Goal: Download file/media

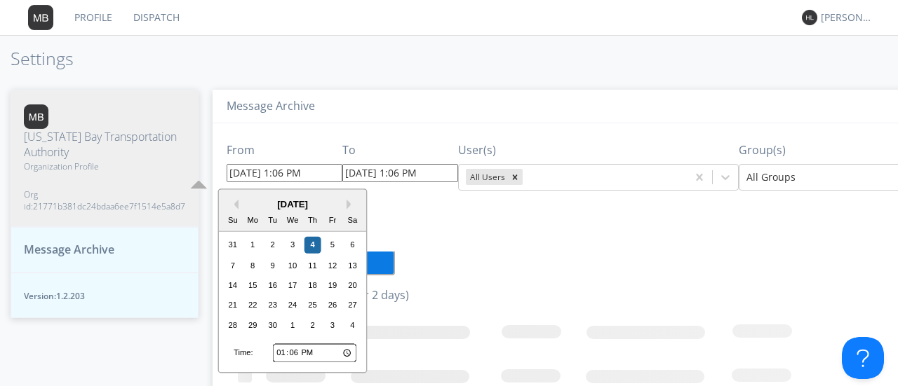
click at [243, 175] on input "[DATE] 1:06 PM" at bounding box center [285, 173] width 116 height 18
click at [234, 204] on button "Previous Month" at bounding box center [234, 205] width 10 height 10
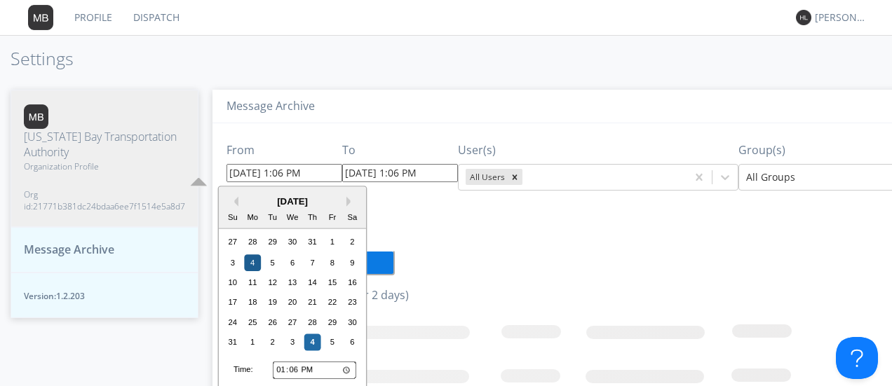
click at [250, 260] on div "4" at bounding box center [252, 263] width 17 height 17
type input "08/04/2025 1:06 PM"
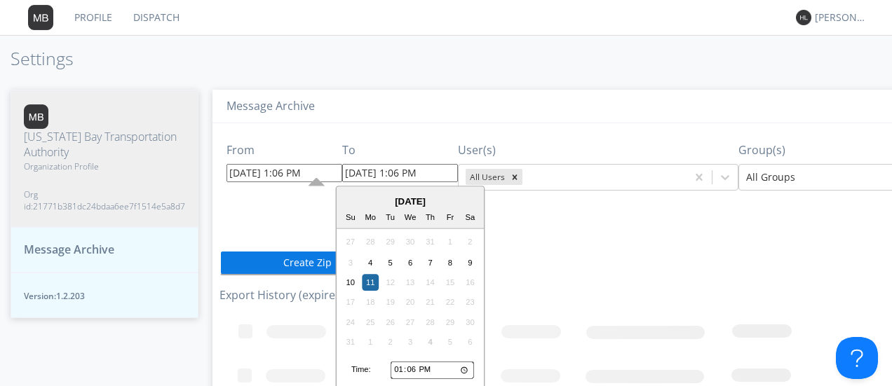
click at [383, 173] on input "08/11/2025 1:06 PM" at bounding box center [400, 173] width 116 height 18
click at [373, 261] on div "4" at bounding box center [370, 263] width 17 height 17
type input "08/04/2025 1:06 PM"
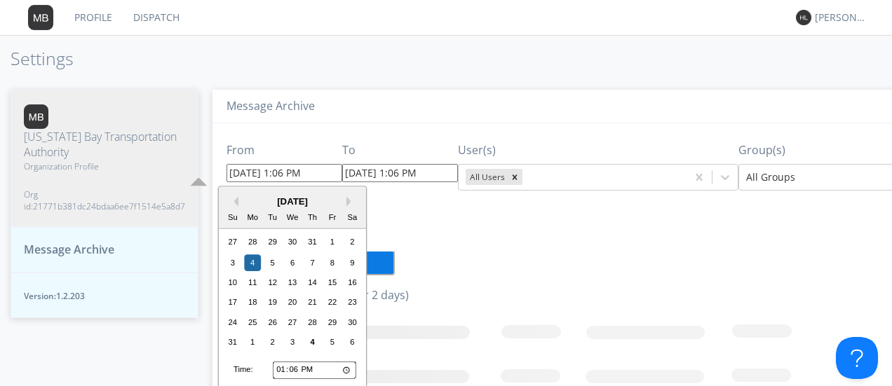
click at [276, 177] on input "08/04/2025 1:06 PM" at bounding box center [285, 173] width 116 height 18
type input "08/04/2025 4:06 PM"
type input "08/11/2025 4:06 PM"
type input "08/04/2025 4:06 PM"
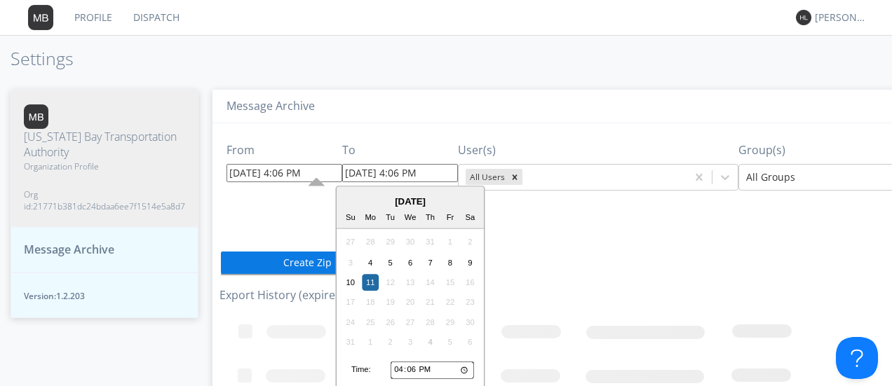
click at [393, 176] on input "08/11/2025 4:06 PM" at bounding box center [400, 173] width 116 height 18
click at [407, 176] on input "08/11/2025 6:06 PM" at bounding box center [400, 173] width 116 height 18
type input "08/11/2025 6:20 PM"
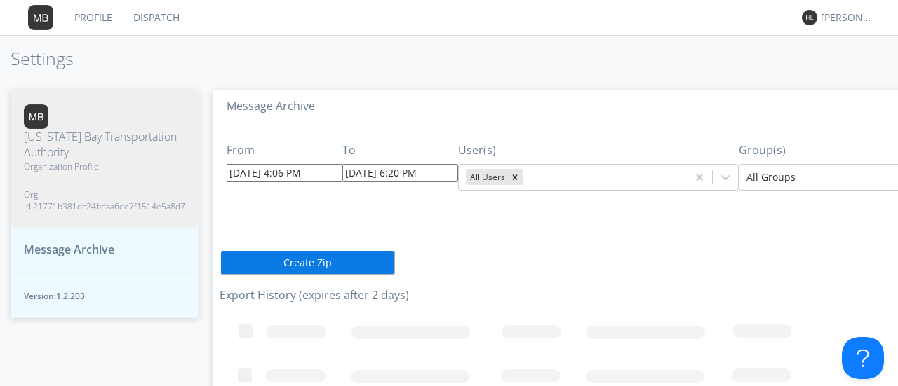
click at [525, 241] on div "From 08/04/2025 4:06 PM To 08/11/2025 6:20 PM User(s) All Users Group(s) All Gr…" at bounding box center [623, 287] width 807 height 329
click at [330, 274] on button "Create Zip" at bounding box center [307, 262] width 175 height 25
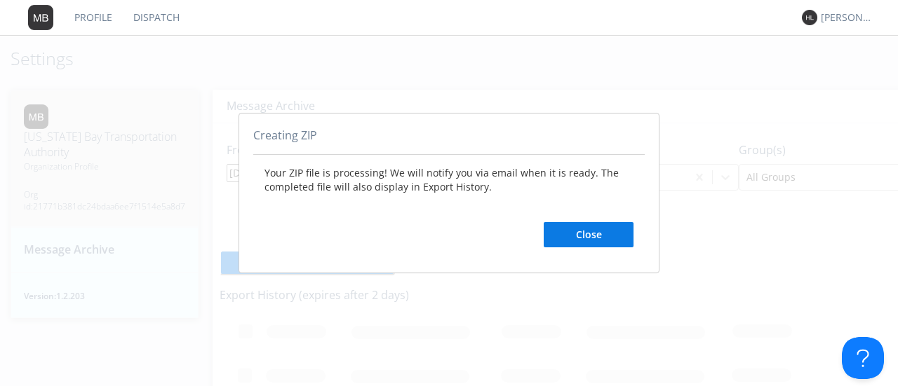
click at [570, 236] on button "Close" at bounding box center [589, 234] width 90 height 25
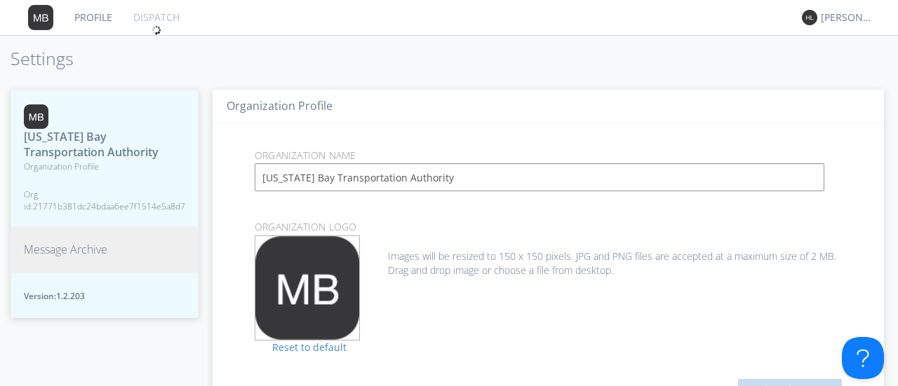
click at [83, 250] on span "Message Archive" at bounding box center [65, 250] width 83 height 16
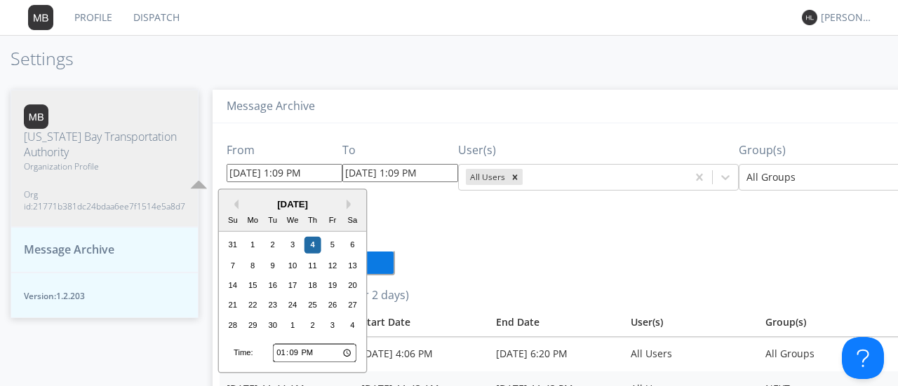
click at [239, 172] on input "[DATE] 1:09 PM" at bounding box center [285, 173] width 116 height 18
click at [307, 243] on div "4" at bounding box center [312, 245] width 17 height 17
type input "[DATE] 1:10 PM"
click at [262, 175] on input "[DATE] 1:09 PM" at bounding box center [285, 173] width 116 height 18
click at [236, 206] on button "Previous Month" at bounding box center [234, 205] width 10 height 10
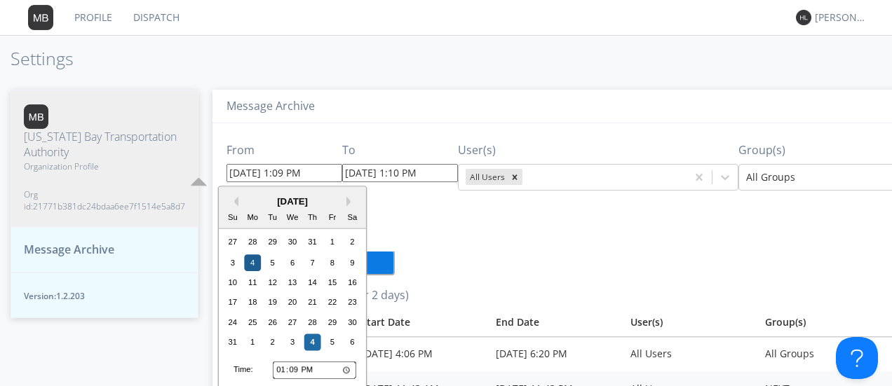
click at [257, 259] on div "4" at bounding box center [252, 263] width 17 height 17
type input "[DATE] 1:09 PM"
click at [275, 173] on input "[DATE] 1:09 PM" at bounding box center [285, 173] width 116 height 18
type input "[DATE] 4:09 PM"
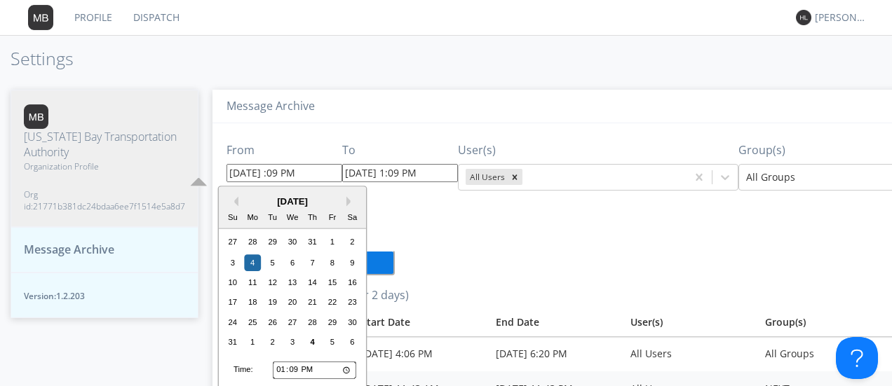
type input "[DATE] 4:09 PM"
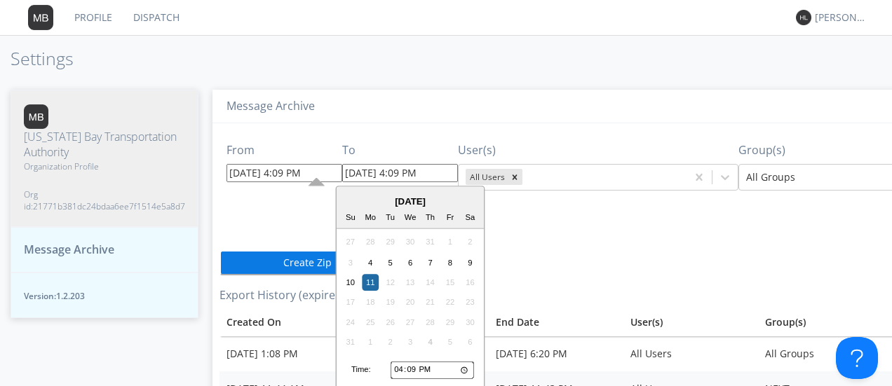
click at [377, 173] on input "[DATE] 4:09 PM" at bounding box center [400, 173] width 116 height 18
click at [377, 256] on div "4" at bounding box center [370, 263] width 17 height 17
click at [396, 175] on input "[DATE] 4:09 PM" at bounding box center [400, 173] width 116 height 18
click at [407, 177] on input "[DATE] 6:09 PM" at bounding box center [400, 173] width 116 height 18
type input "[DATE] 6:20 PM"
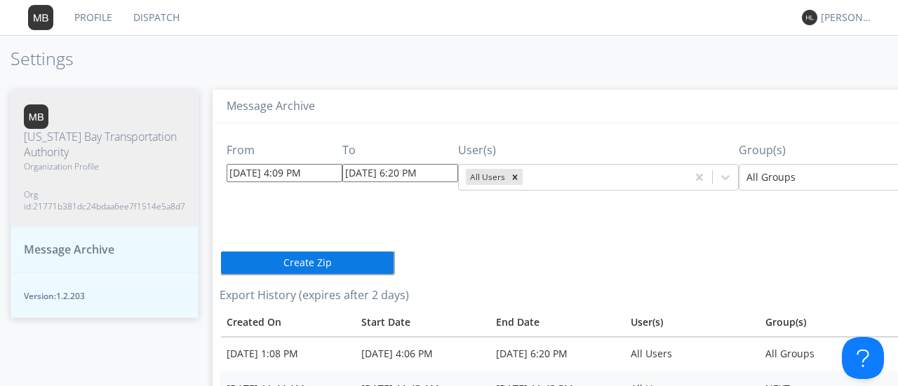
click at [332, 258] on button "Create Zip" at bounding box center [307, 262] width 175 height 25
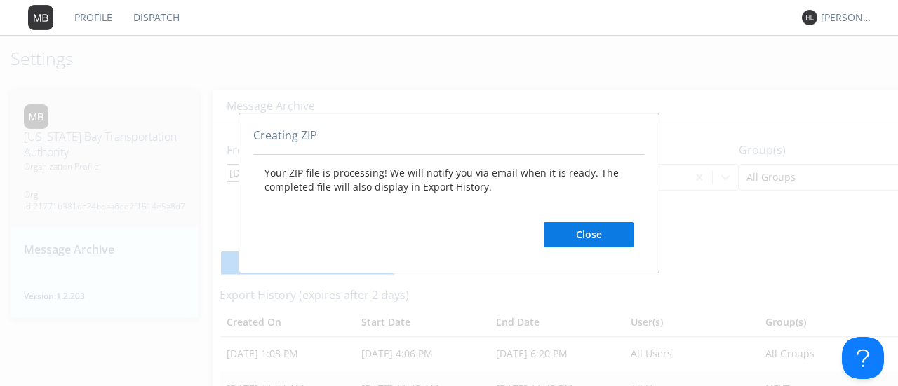
click at [575, 245] on button "Close" at bounding box center [589, 234] width 90 height 25
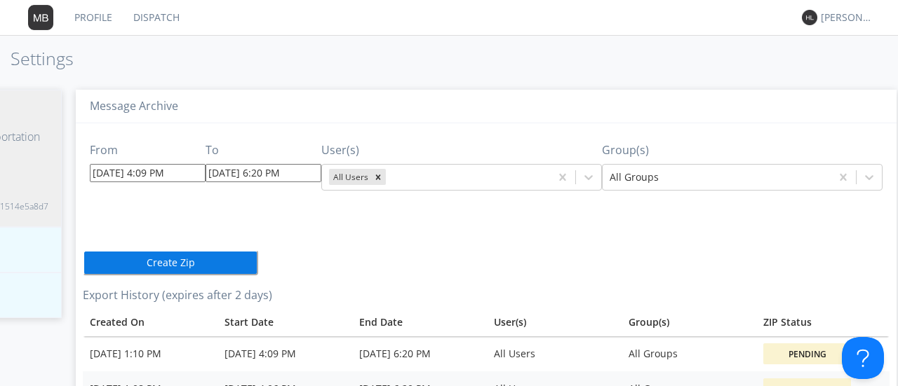
scroll to position [0, 147]
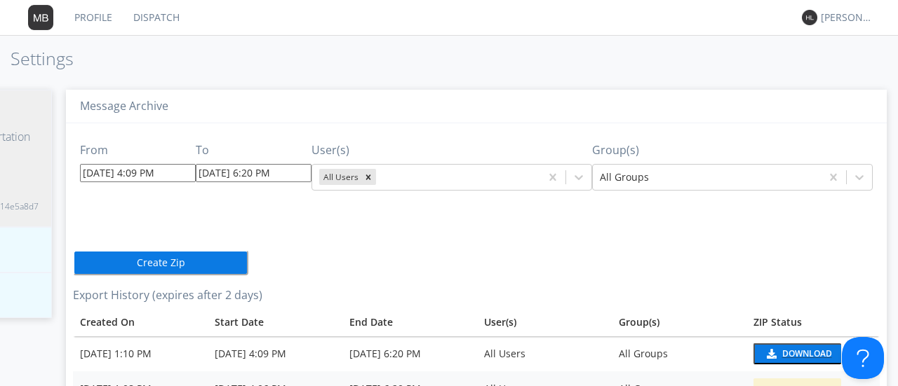
click at [782, 350] on div "Download" at bounding box center [807, 354] width 50 height 8
